Goal: Check status: Check status

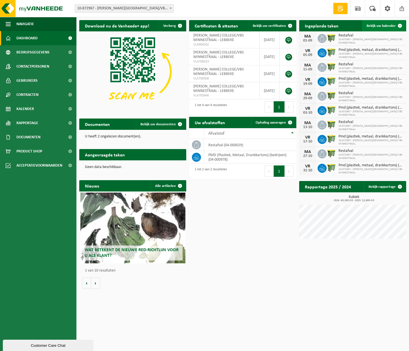
click at [389, 25] on span "Bekijk uw kalender" at bounding box center [380, 26] width 29 height 4
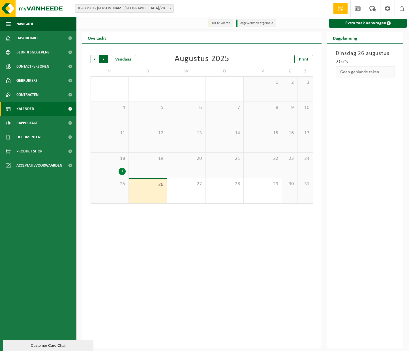
click at [93, 60] on span "Vorige" at bounding box center [94, 59] width 8 height 8
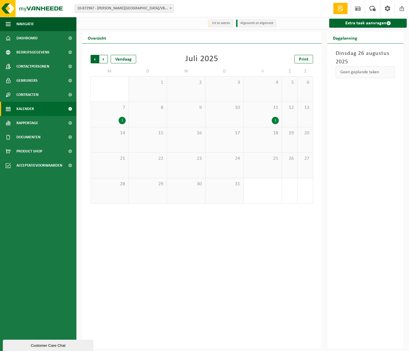
click at [104, 60] on span "Volgende" at bounding box center [103, 59] width 8 height 8
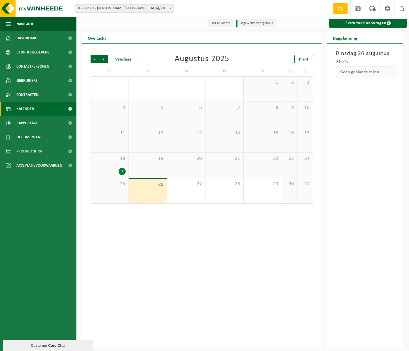
click at [254, 25] on li "Afgewerkt en afgemeld" at bounding box center [256, 24] width 40 height 8
click at [222, 24] on li "Uit te voeren" at bounding box center [220, 24] width 25 height 8
click at [247, 23] on li "Afgewerkt en afgemeld" at bounding box center [256, 24] width 40 height 8
click at [171, 9] on span at bounding box center [171, 8] width 6 height 7
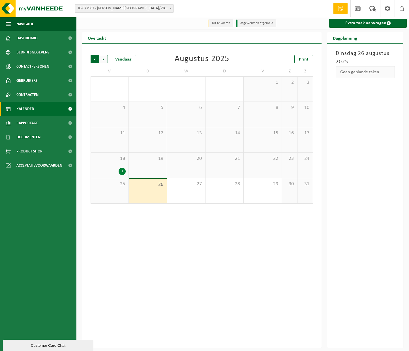
click at [103, 61] on span "Volgende" at bounding box center [103, 59] width 8 height 8
